Goal: Task Accomplishment & Management: Complete application form

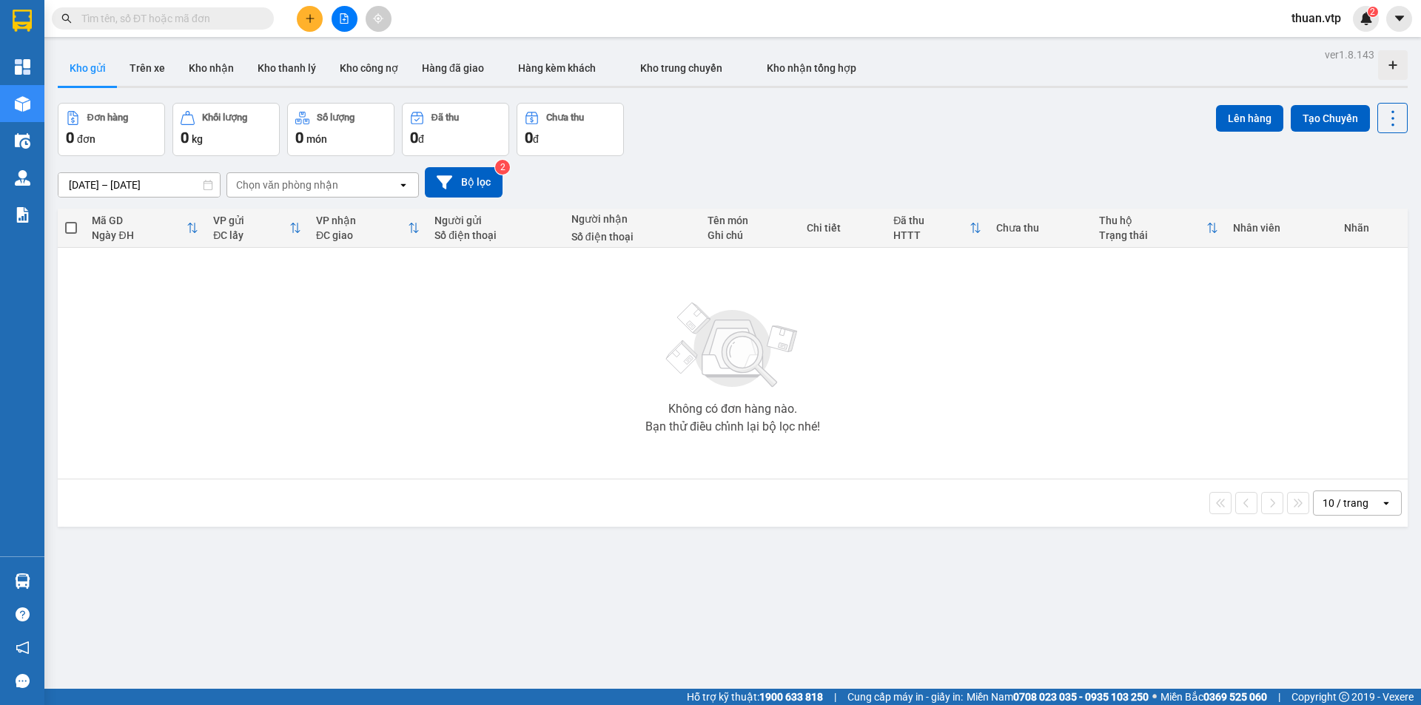
click at [204, 16] on input "text" at bounding box center [168, 18] width 175 height 16
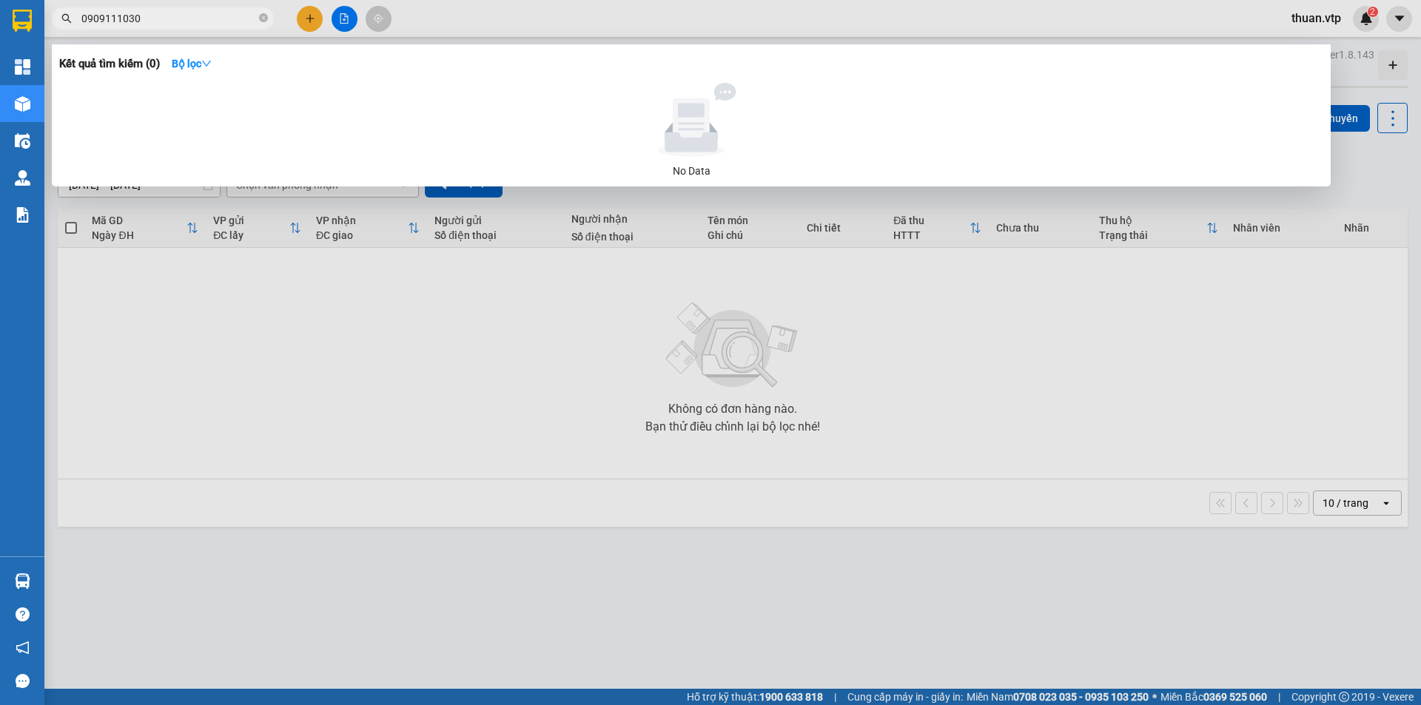
type input "0909111030"
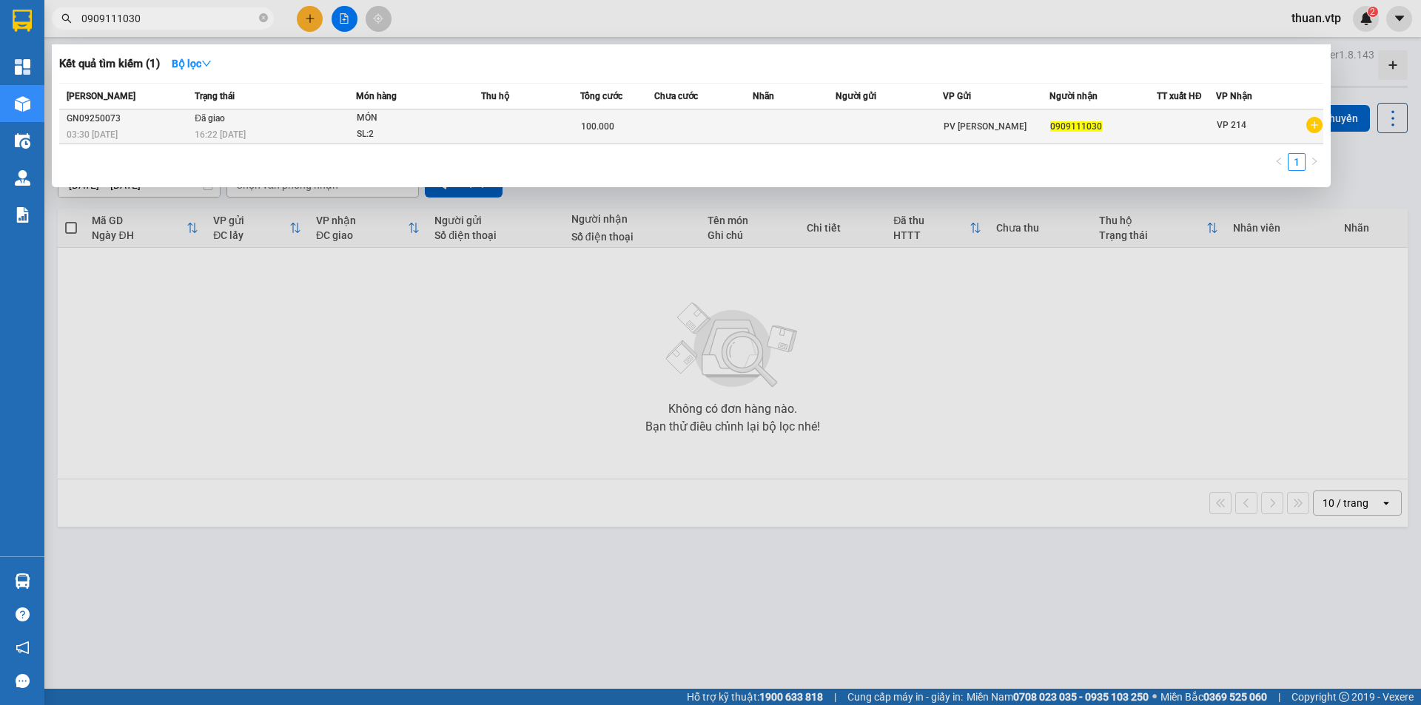
click at [509, 120] on td at bounding box center [530, 127] width 99 height 35
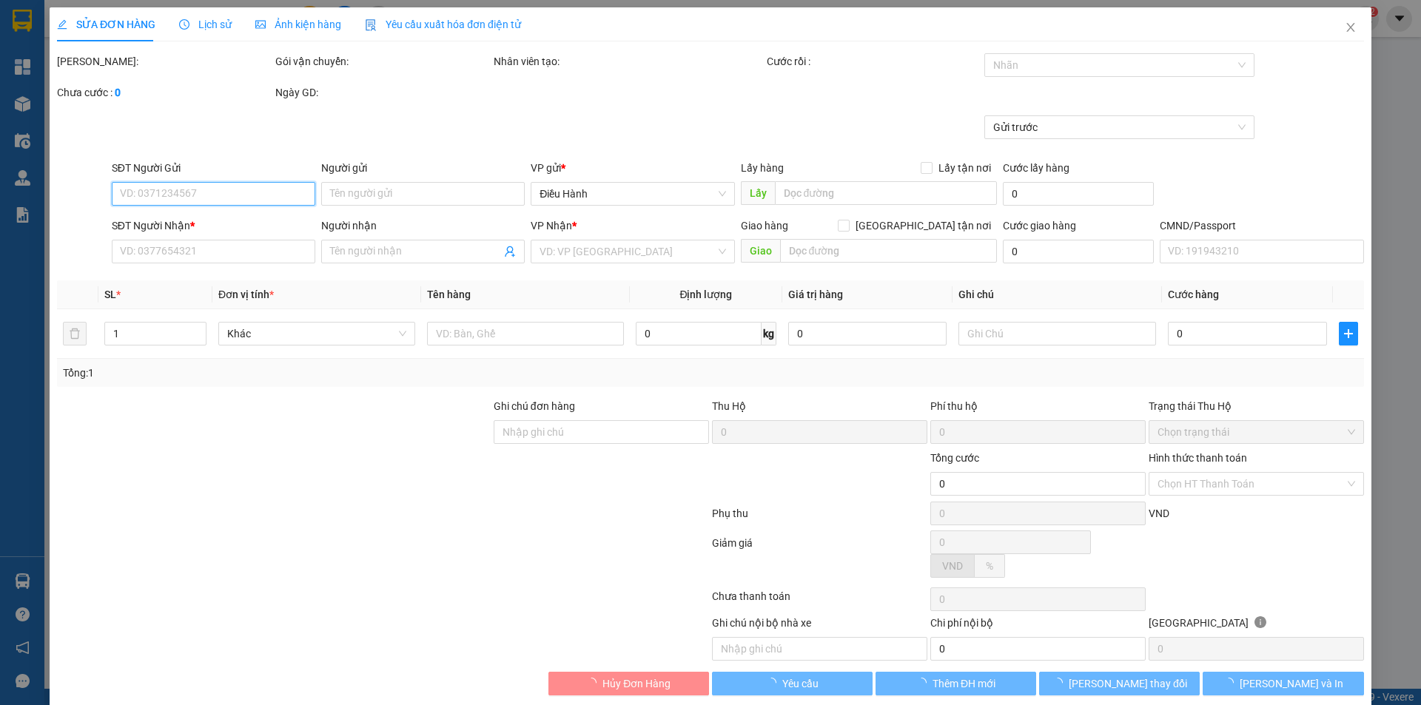
type input "20.000"
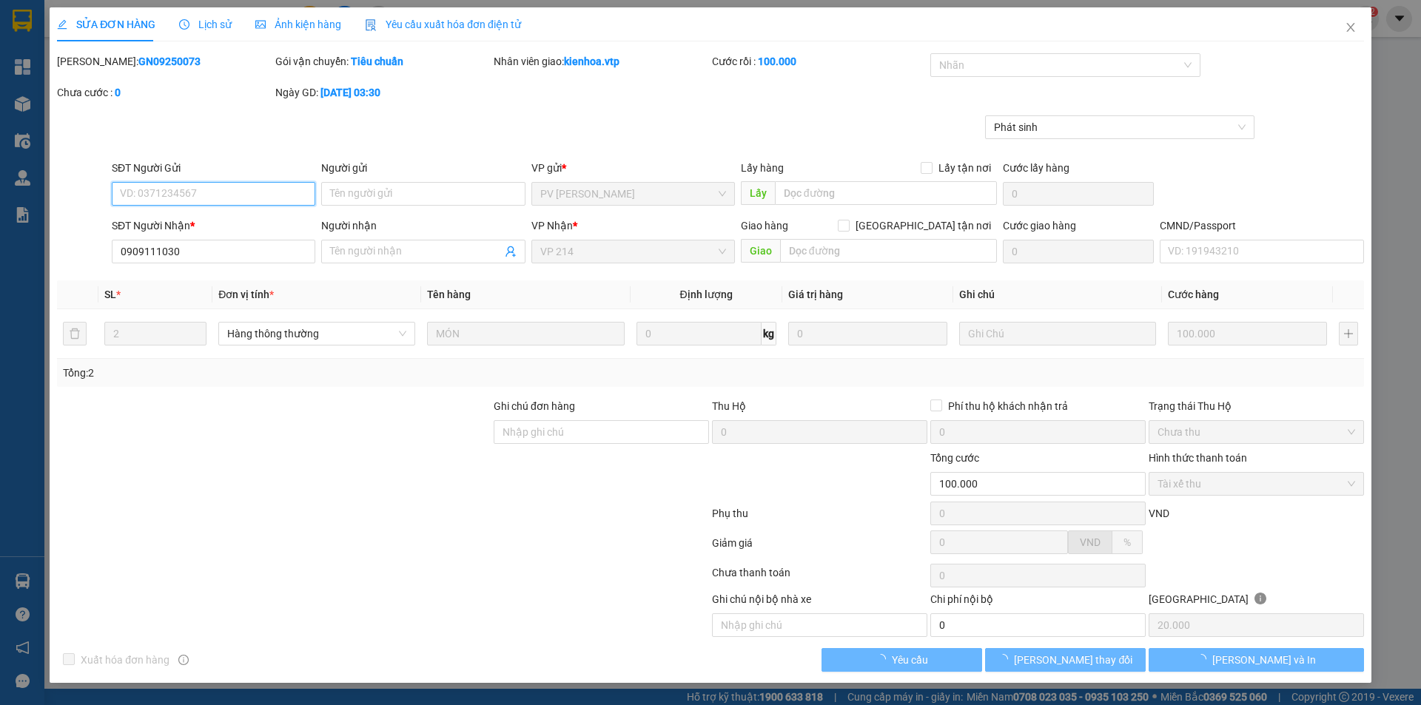
type input "0909111030"
type input "100.000"
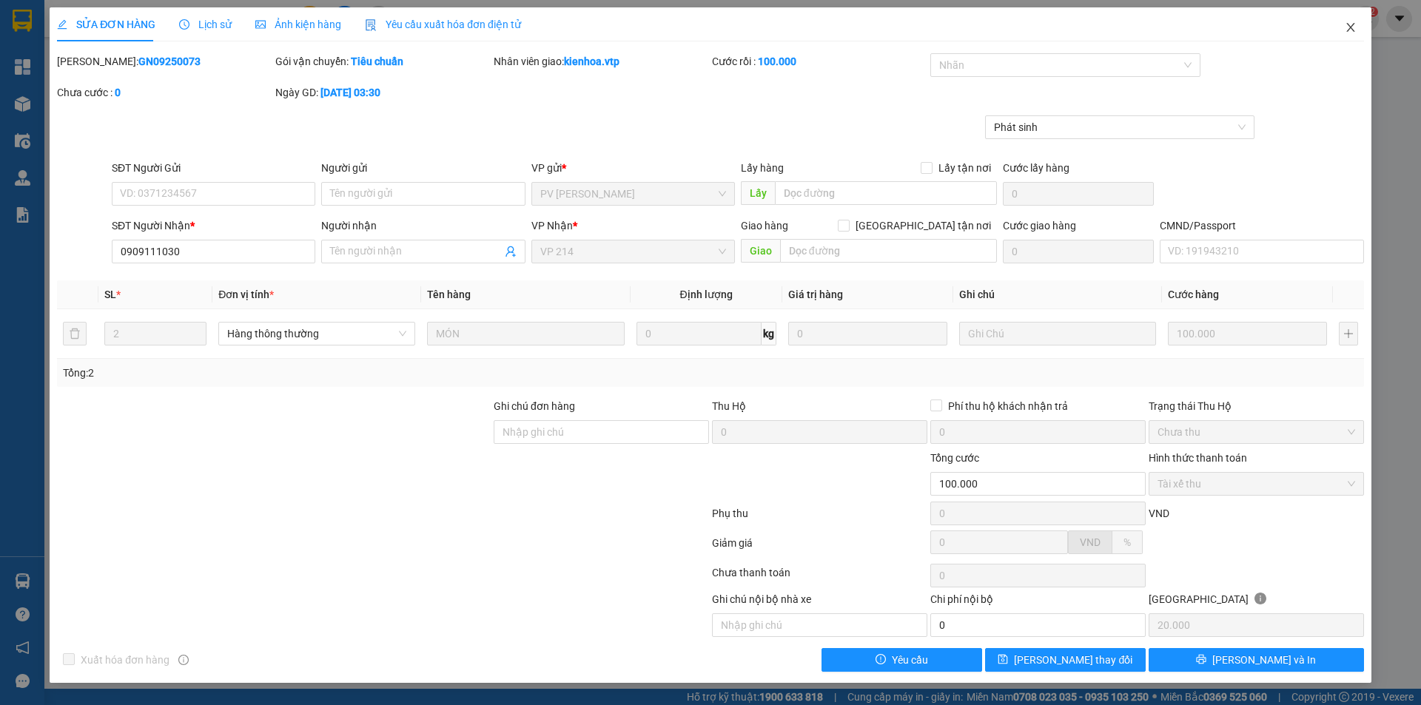
click at [1352, 28] on icon "close" at bounding box center [1351, 27] width 12 height 12
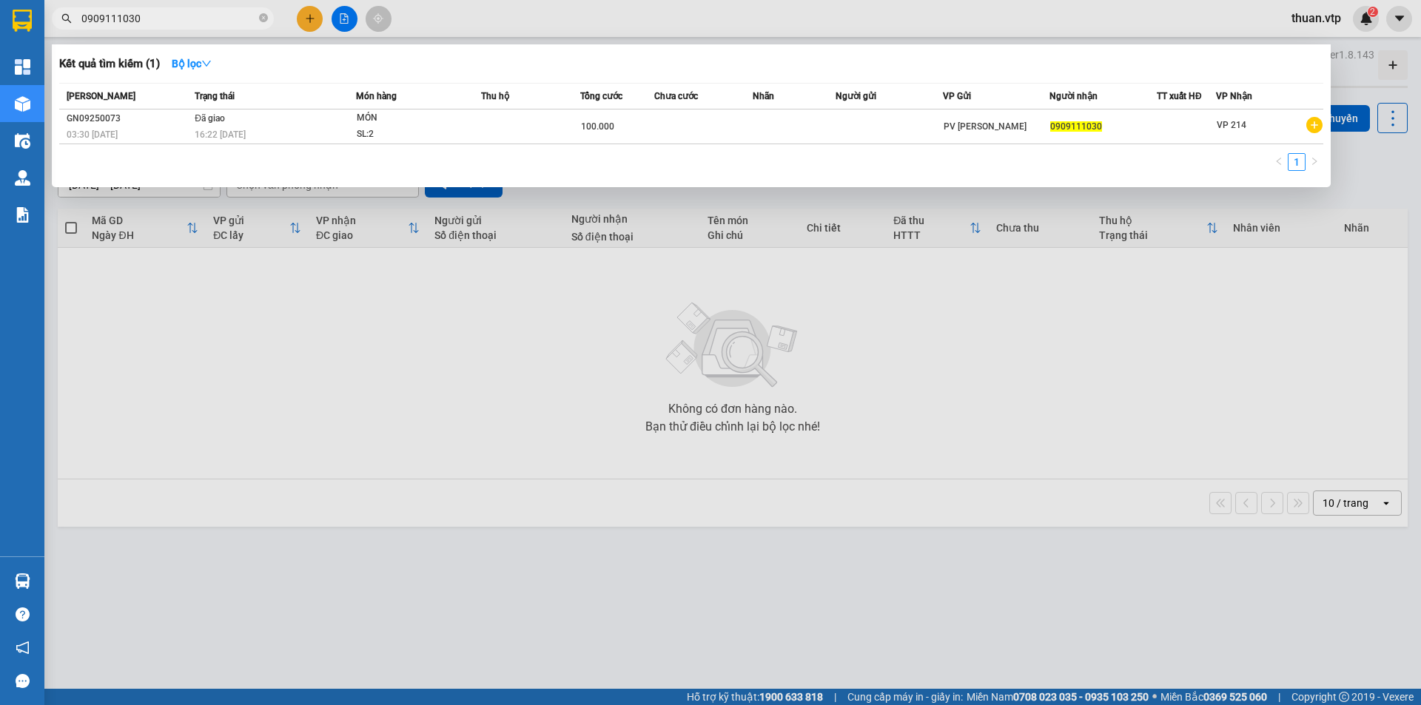
click at [160, 20] on input "0909111030" at bounding box center [168, 18] width 175 height 16
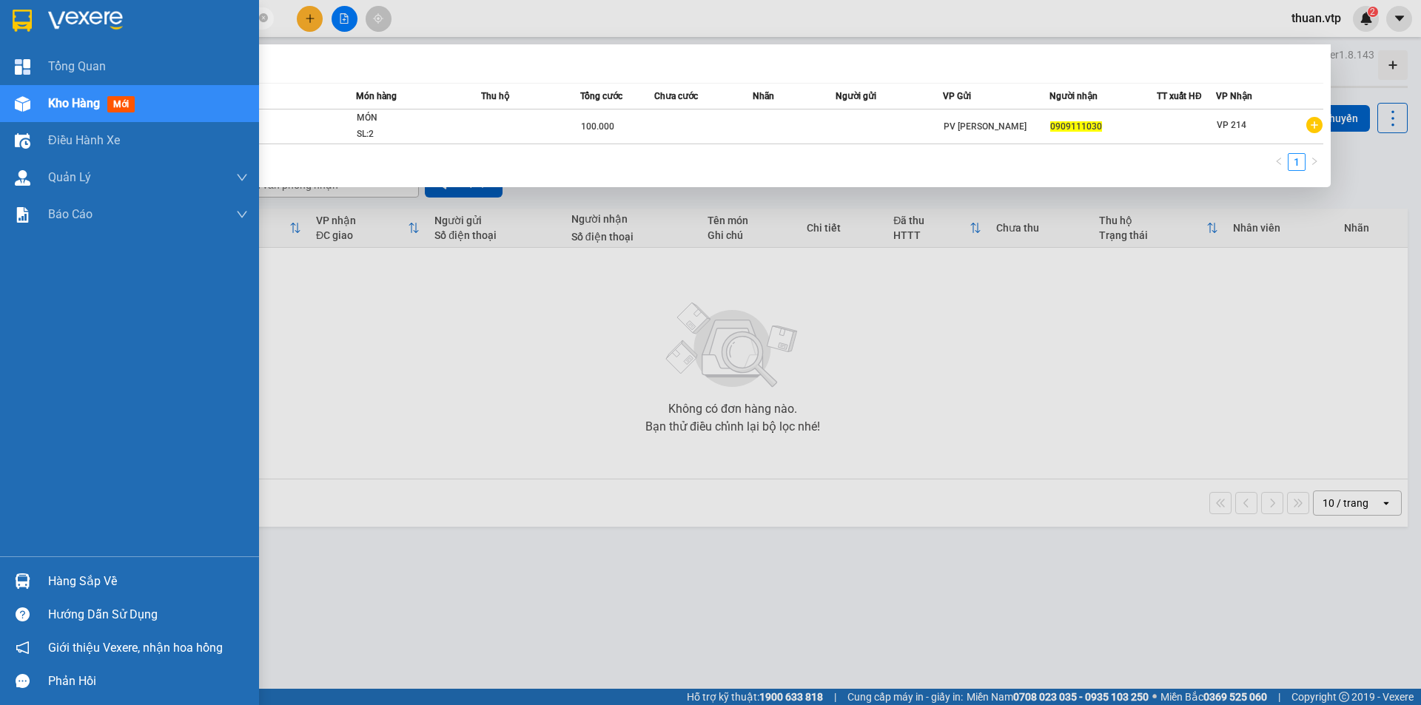
drag, startPoint x: 171, startPoint y: 20, endPoint x: 0, endPoint y: -1, distance: 172.2
click at [0, 0] on html "Kết quả tìm kiếm ( 1 ) Bộ lọc Mã ĐH Trạng thái Món hàng Thu hộ Tổng cước Chưa c…" at bounding box center [710, 352] width 1421 height 705
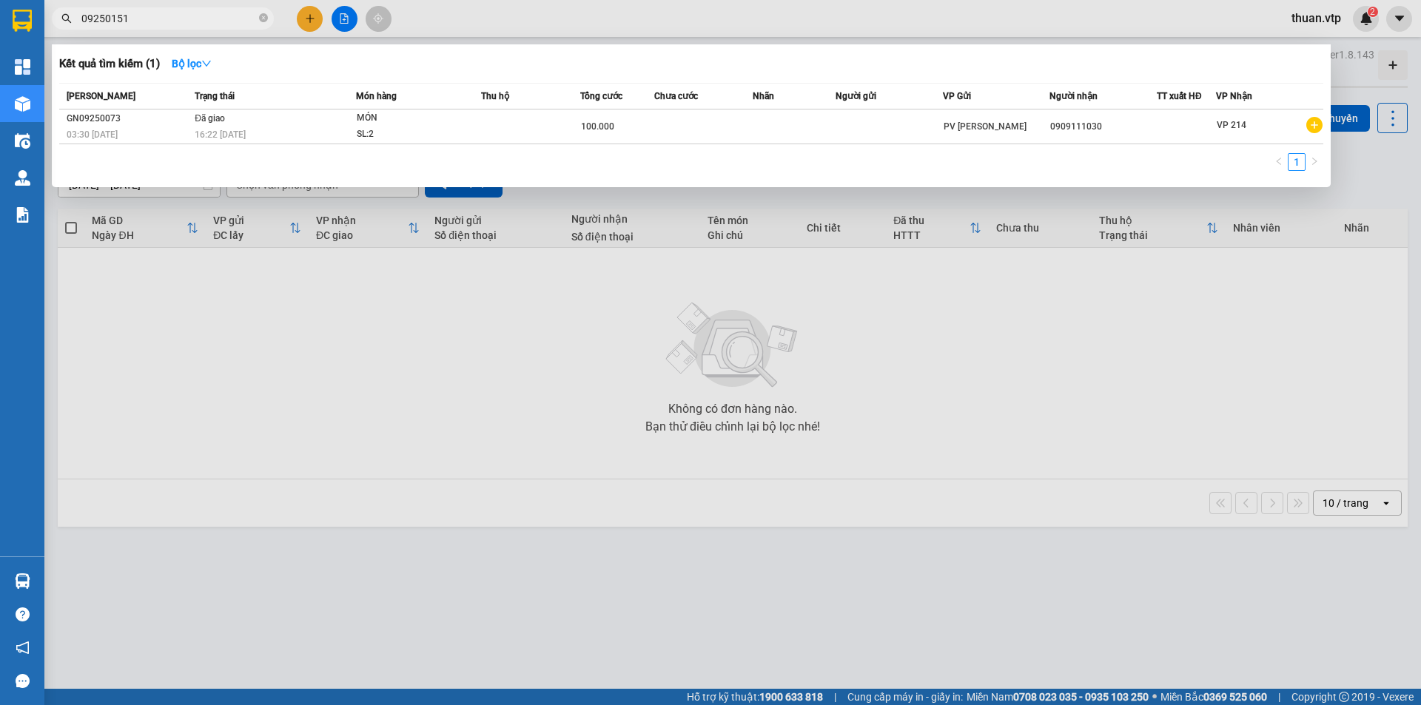
type input "09250151"
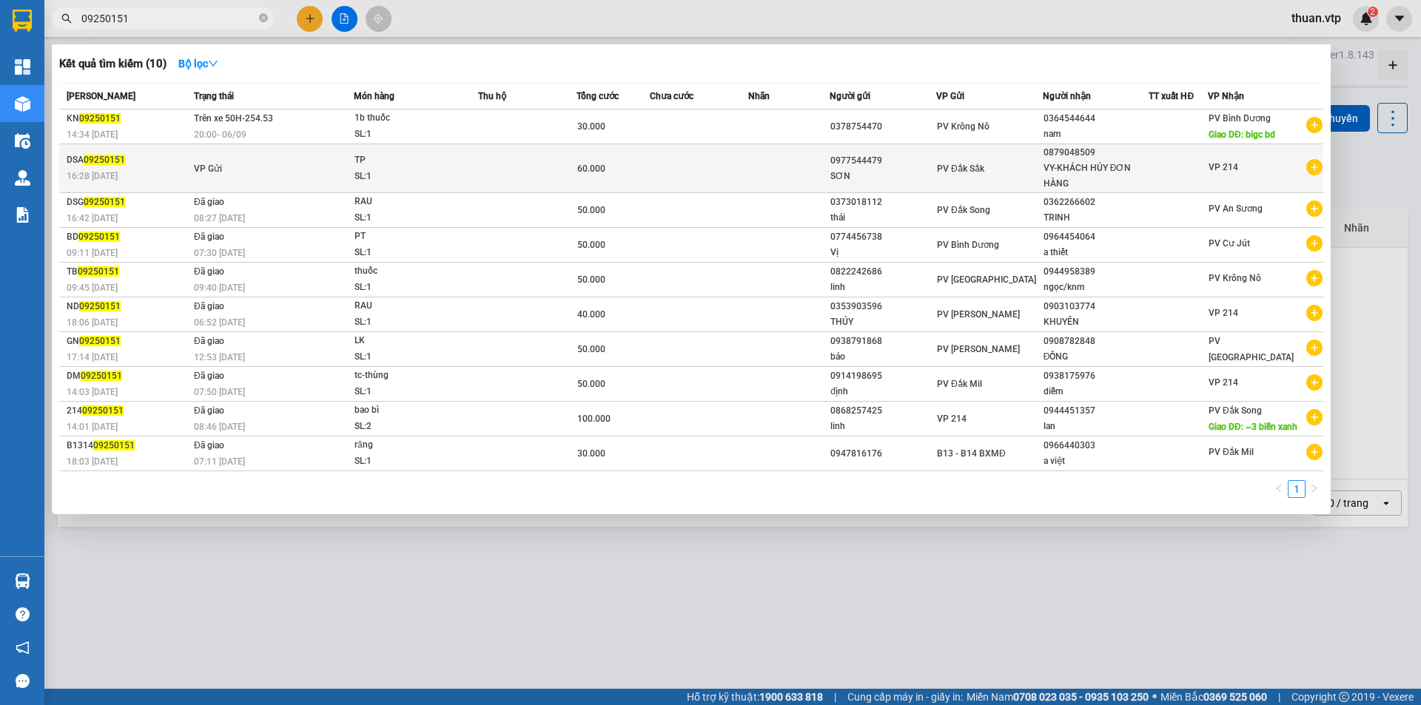
click at [517, 167] on td at bounding box center [527, 168] width 98 height 49
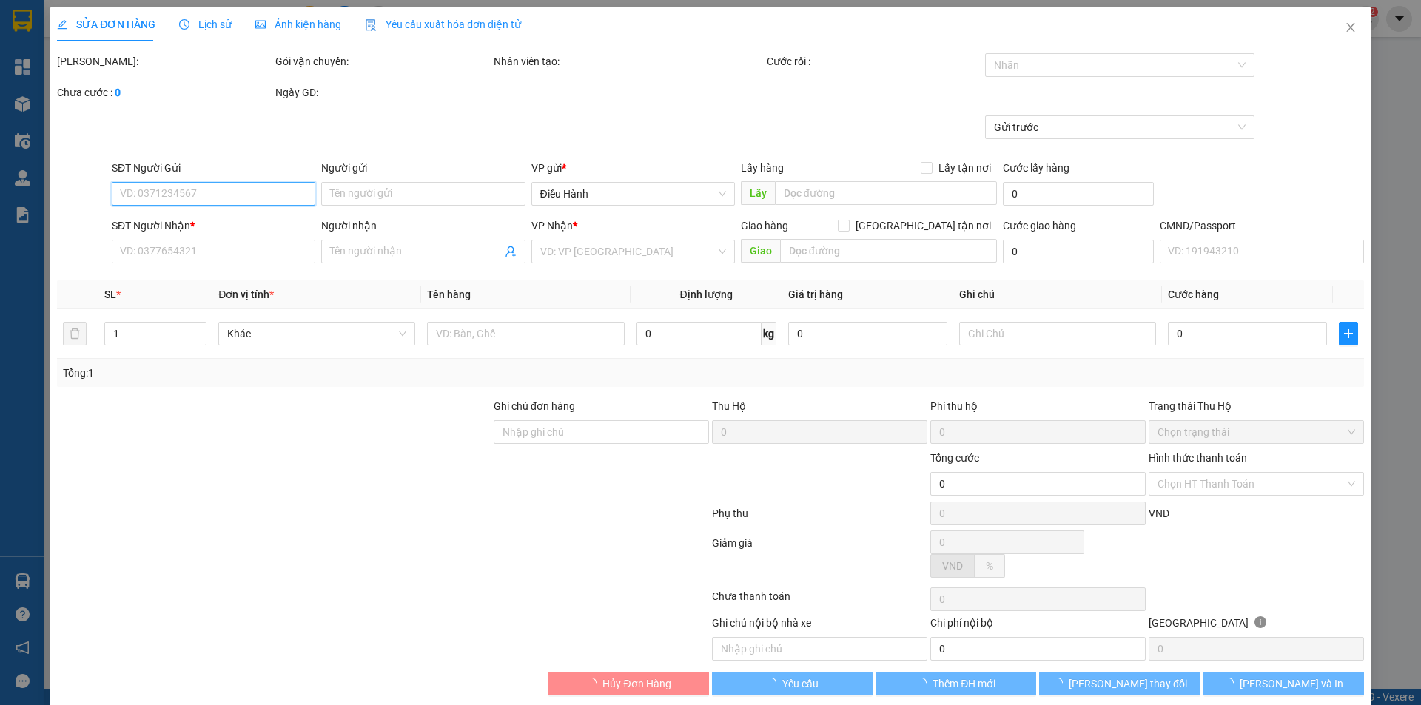
type input "0977544479"
type input "SƠN"
type input "0879048509"
type input "VY-KHÁCH HỦY ĐƠN HÀNG"
type input "60.000"
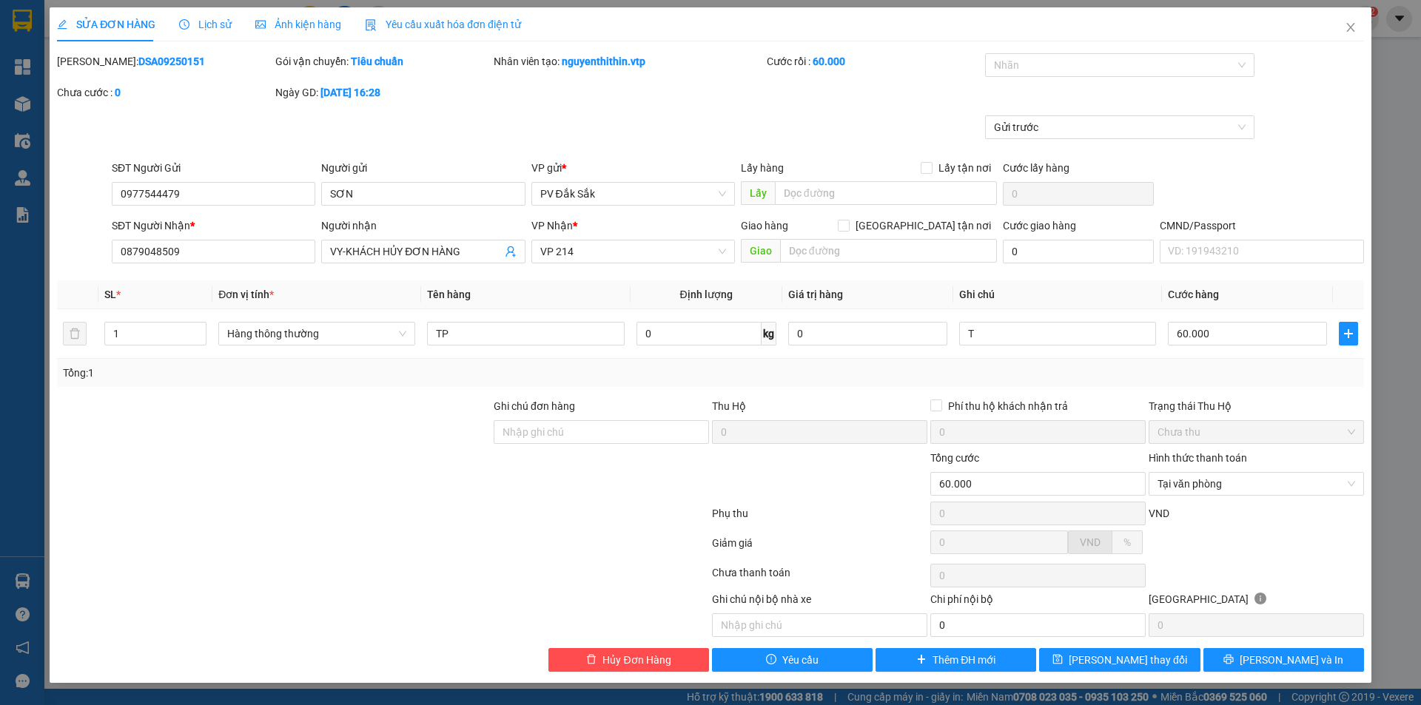
click at [232, 22] on div "SỬA ĐƠN HÀNG Lịch sử Ảnh kiện hàng Yêu cầu xuất hóa đơn điện tử" at bounding box center [289, 24] width 464 height 34
click at [201, 24] on span "Lịch sử" at bounding box center [205, 25] width 53 height 12
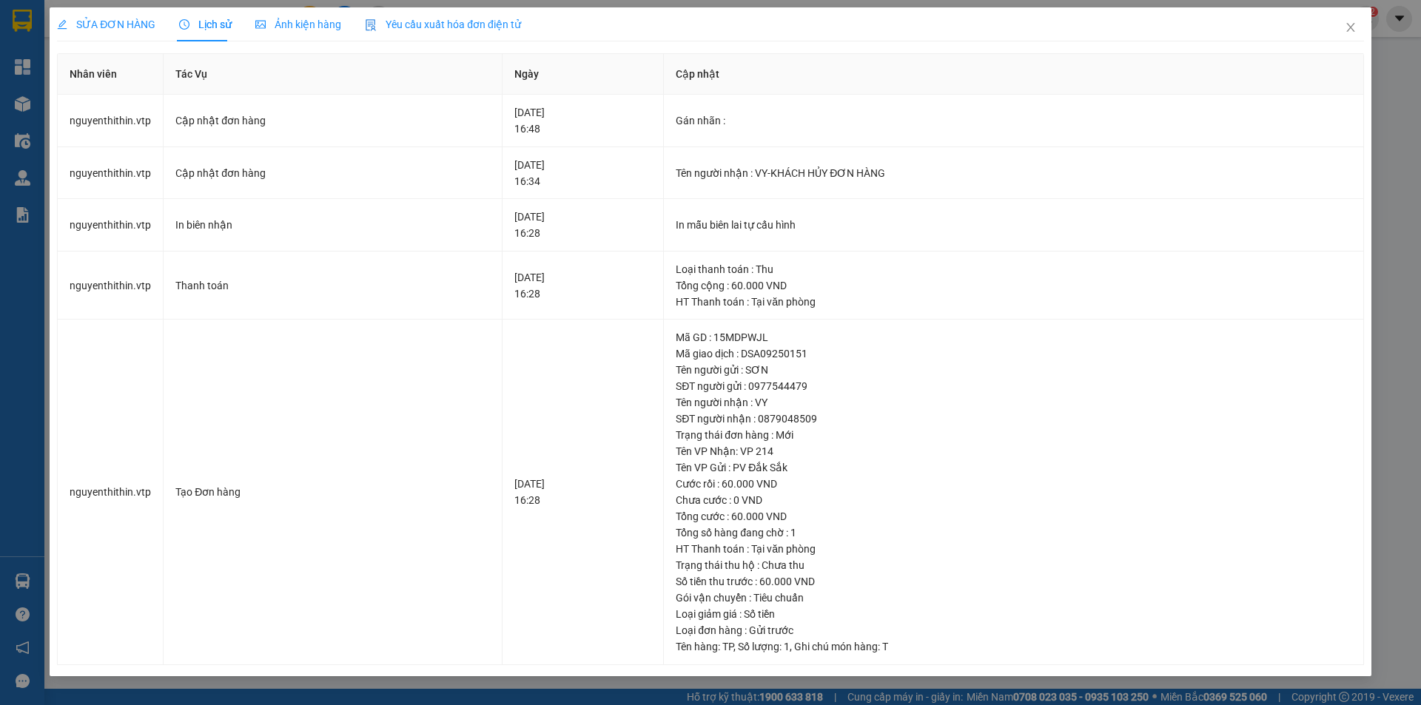
click at [107, 19] on span "SỬA ĐƠN HÀNG" at bounding box center [106, 25] width 98 height 12
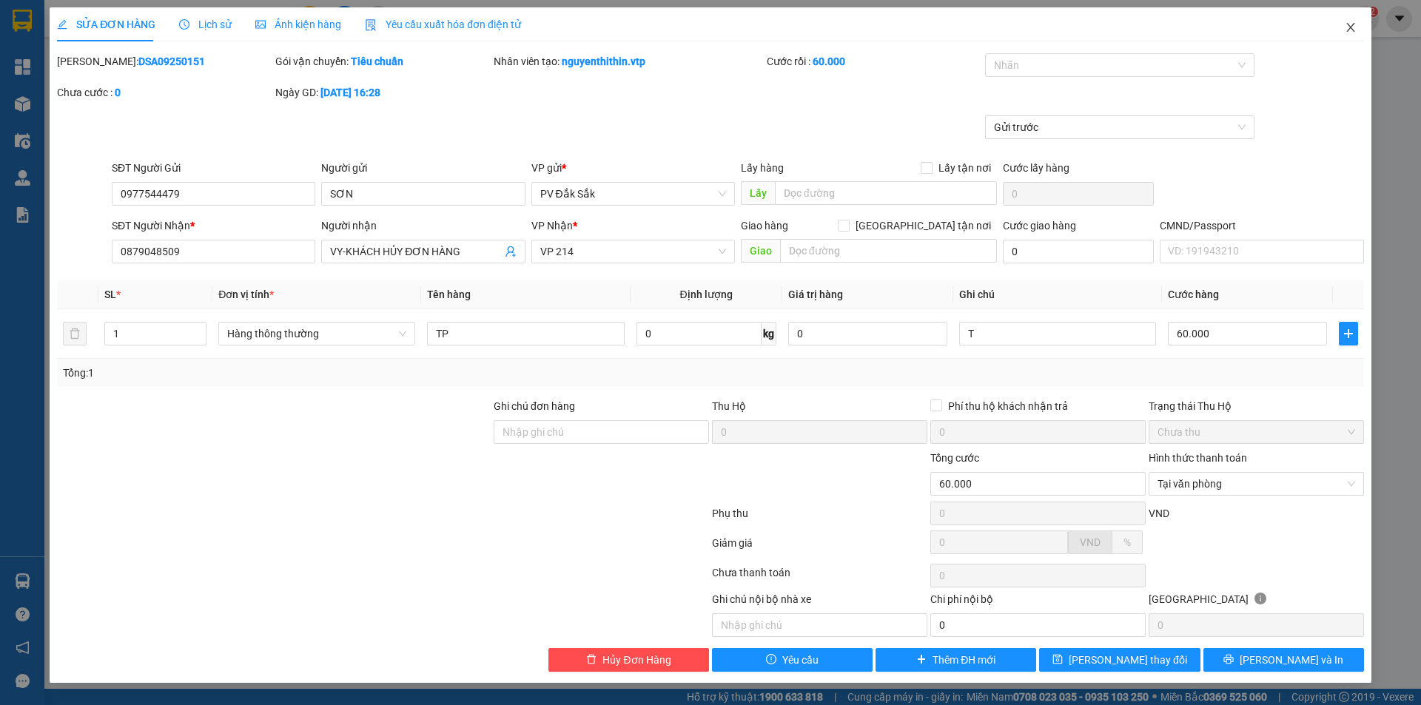
click at [1354, 36] on span "Close" at bounding box center [1350, 27] width 41 height 41
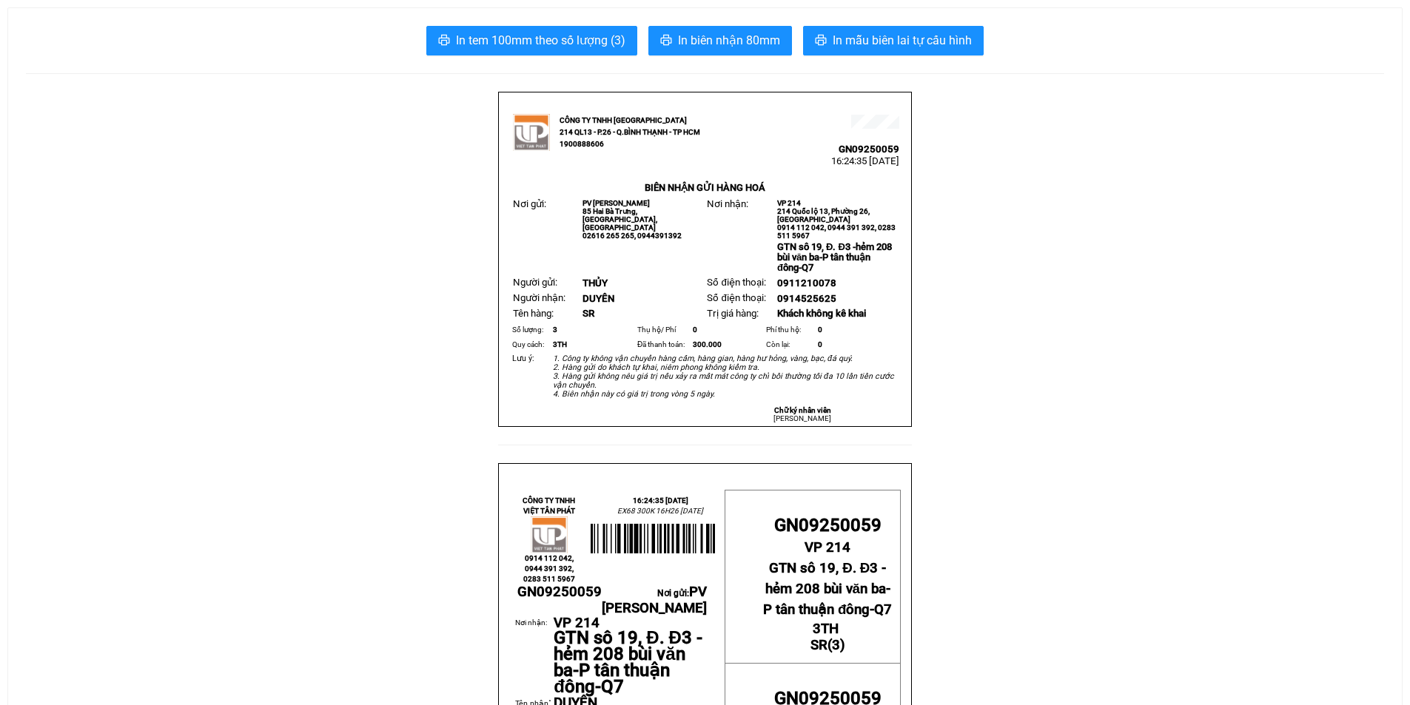
scroll to position [148, 0]
